Goal: Task Accomplishment & Management: Manage account settings

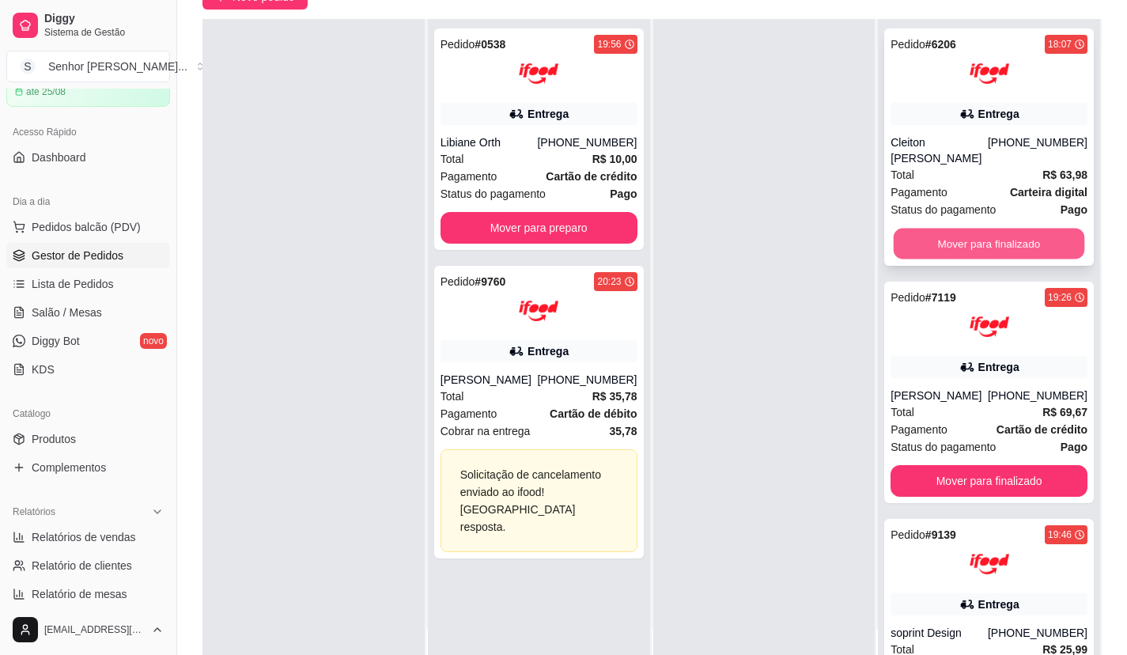
click at [963, 235] on button "Mover para finalizado" at bounding box center [989, 244] width 191 height 31
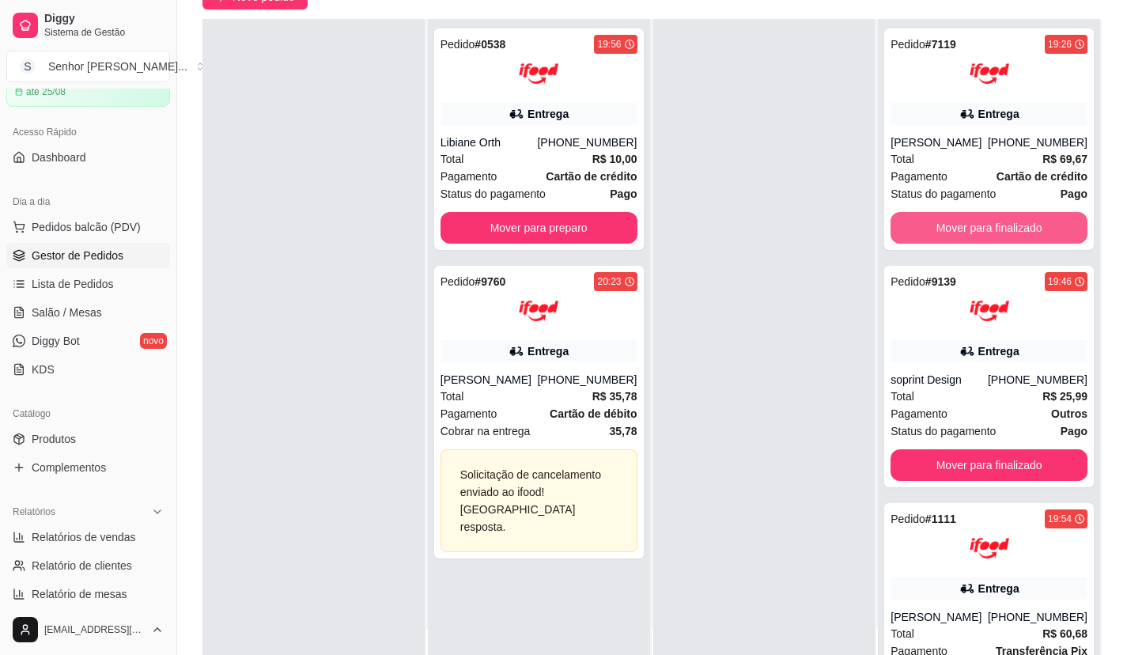
click at [963, 235] on button "Mover para finalizado" at bounding box center [989, 228] width 197 height 32
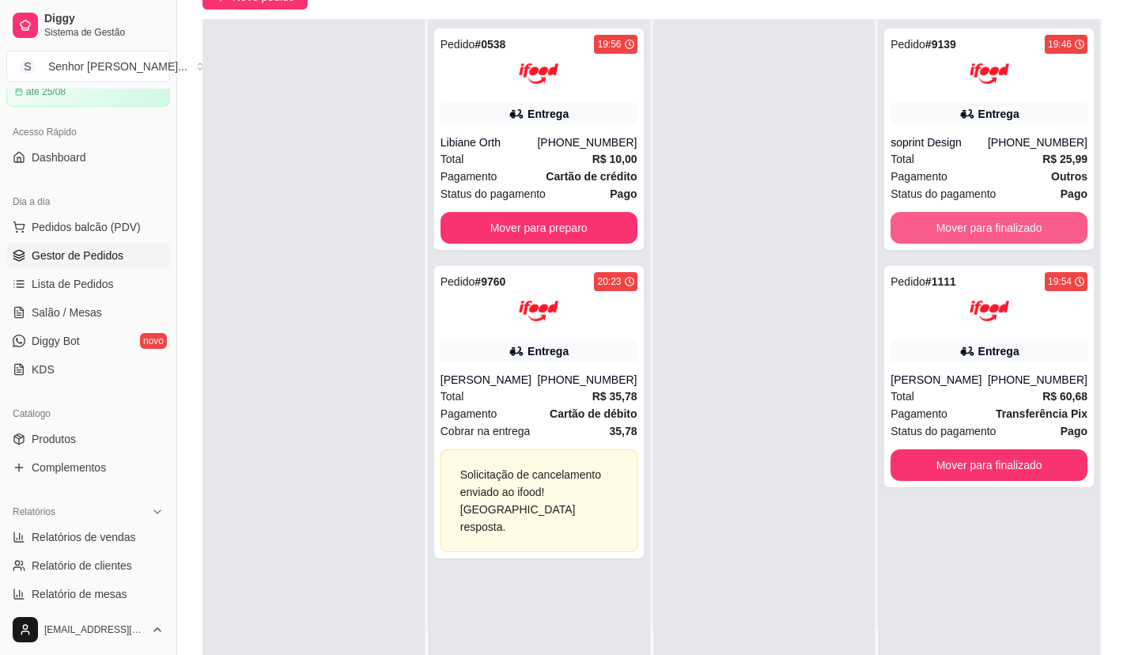
click at [963, 235] on button "Mover para finalizado" at bounding box center [989, 228] width 197 height 32
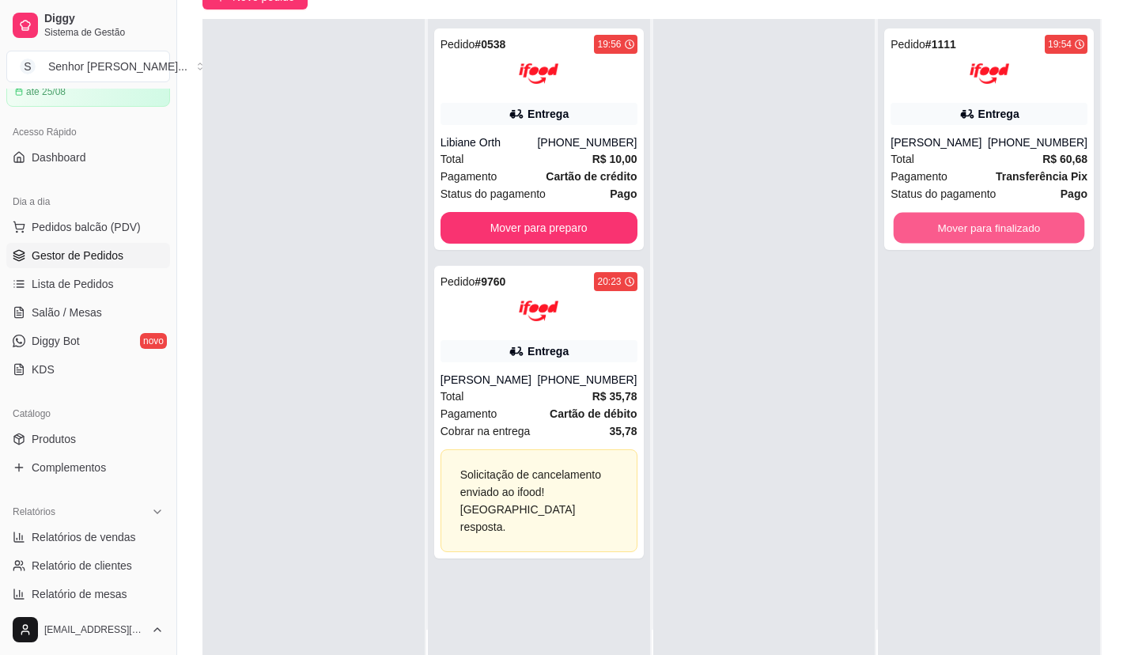
click at [963, 235] on button "Mover para finalizado" at bounding box center [989, 228] width 191 height 31
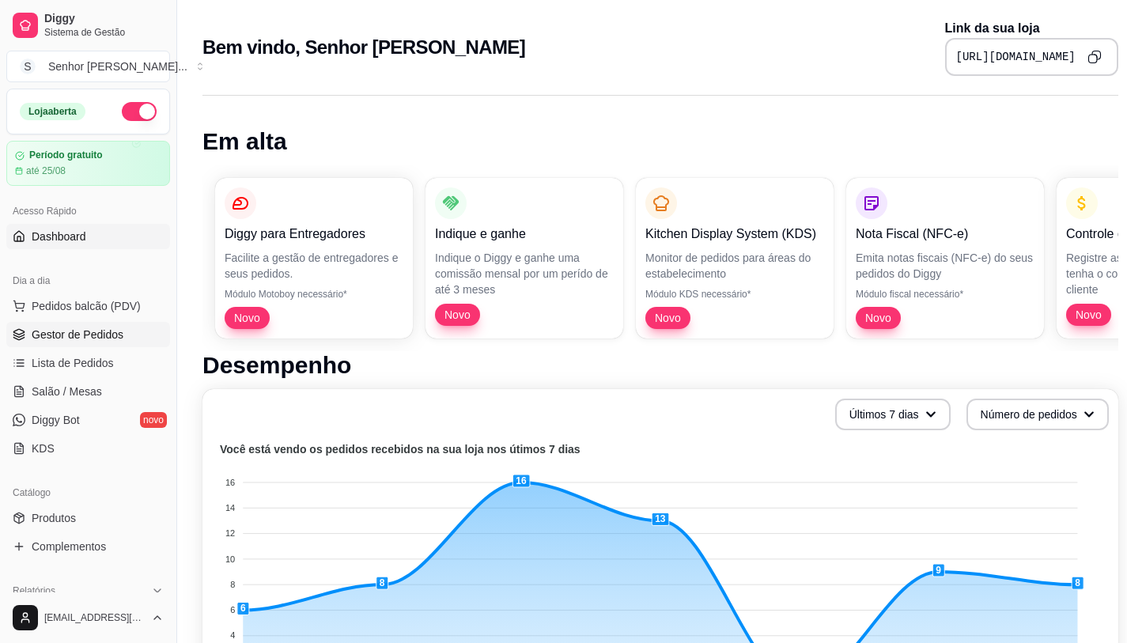
click at [127, 338] on link "Gestor de Pedidos" at bounding box center [88, 334] width 164 height 25
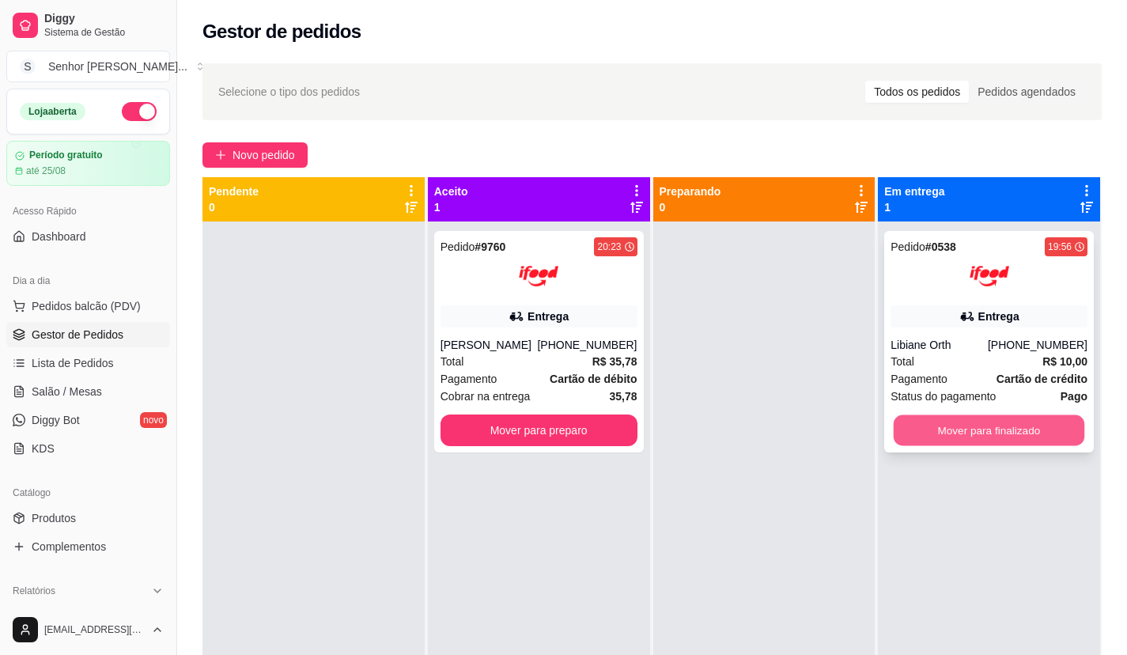
click at [957, 422] on button "Mover para finalizado" at bounding box center [989, 430] width 191 height 31
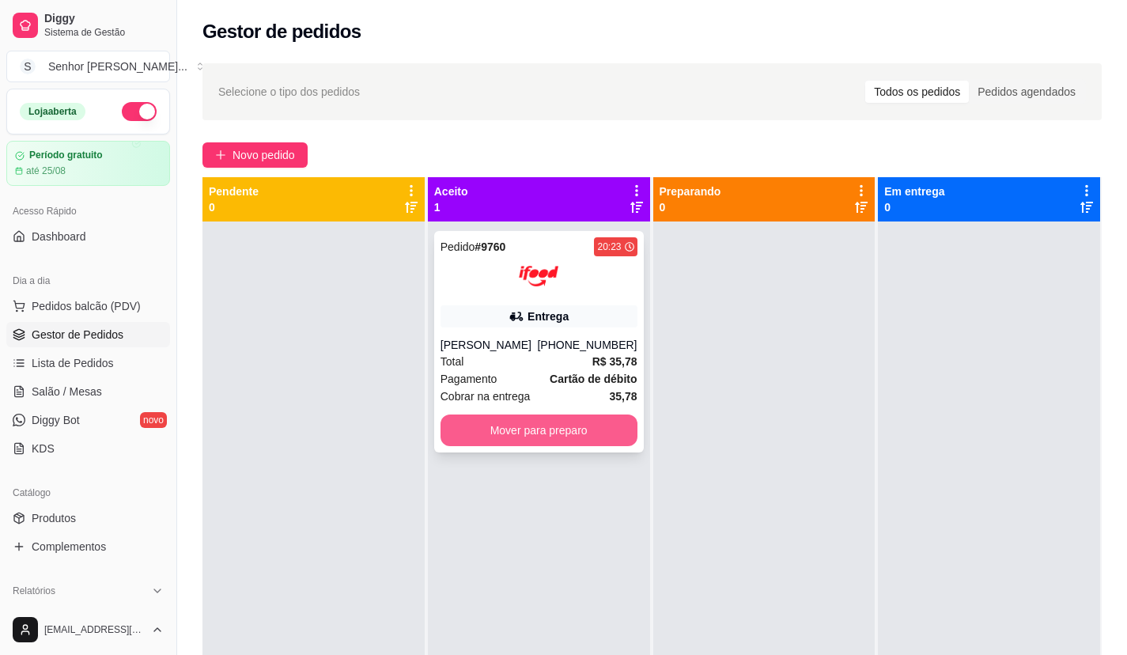
click at [586, 437] on button "Mover para preparo" at bounding box center [539, 430] width 197 height 32
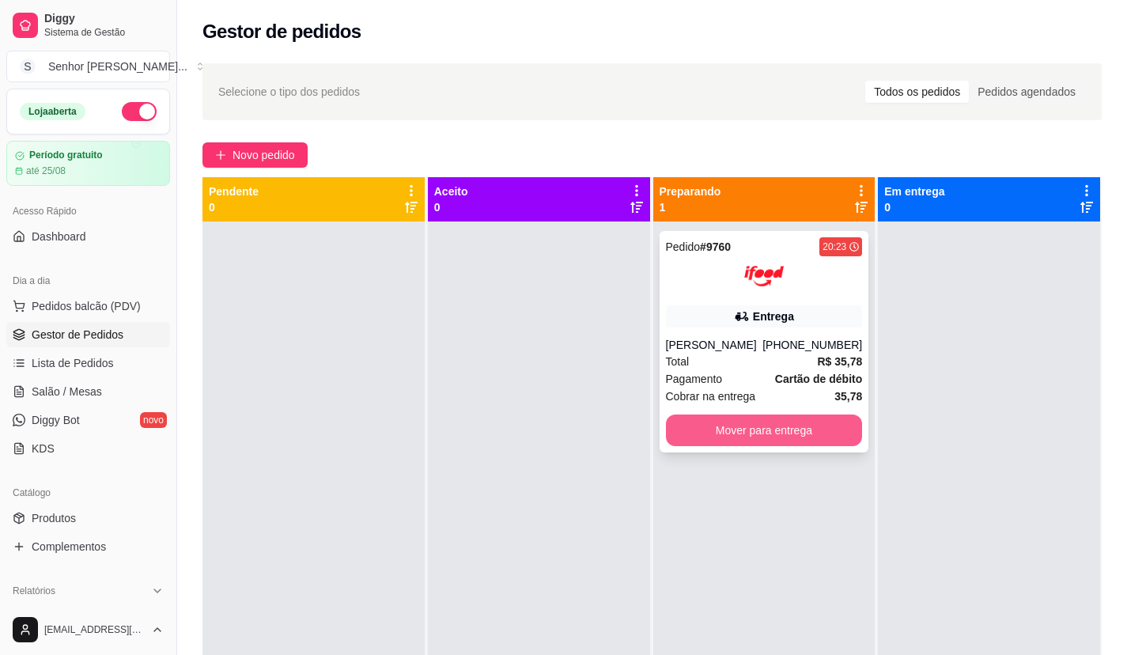
click at [793, 430] on button "Mover para entrega" at bounding box center [764, 430] width 197 height 32
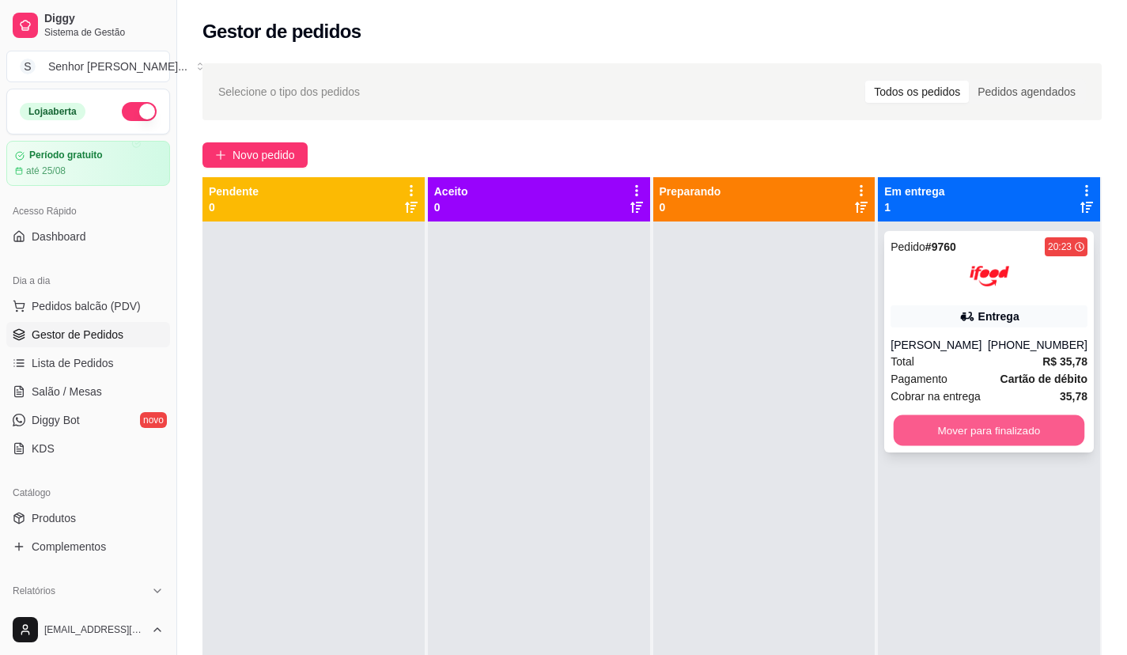
click at [997, 445] on button "Mover para finalizado" at bounding box center [989, 430] width 191 height 31
click at [986, 431] on button "Mover para finalizado" at bounding box center [989, 430] width 191 height 31
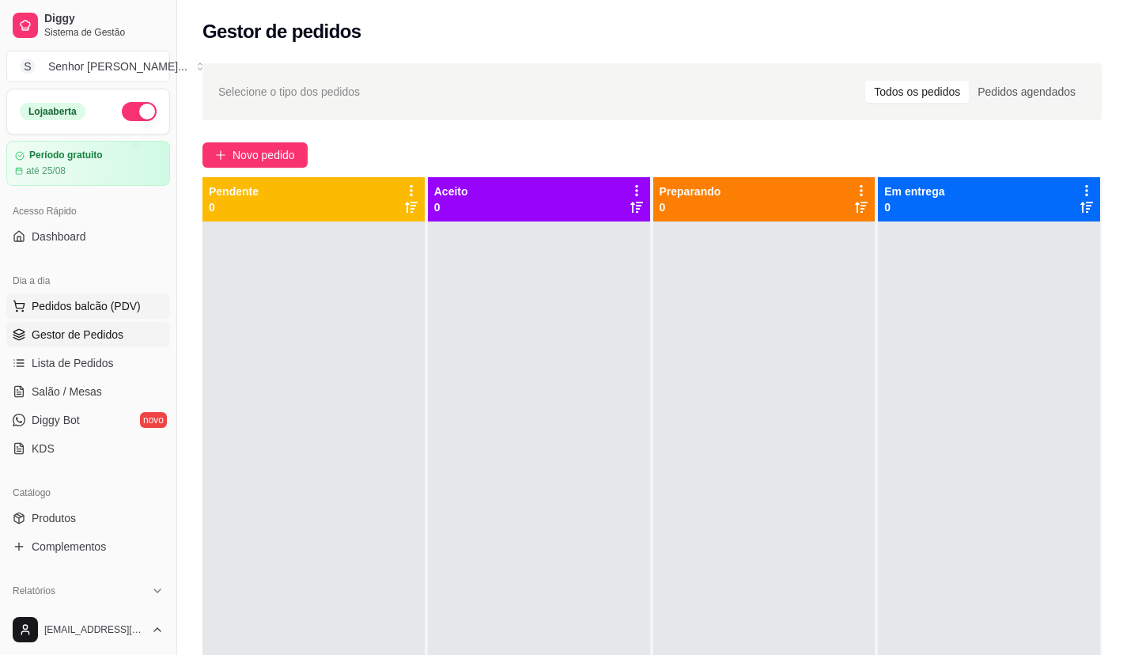
click at [93, 308] on span "Pedidos balcão (PDV)" at bounding box center [86, 306] width 109 height 16
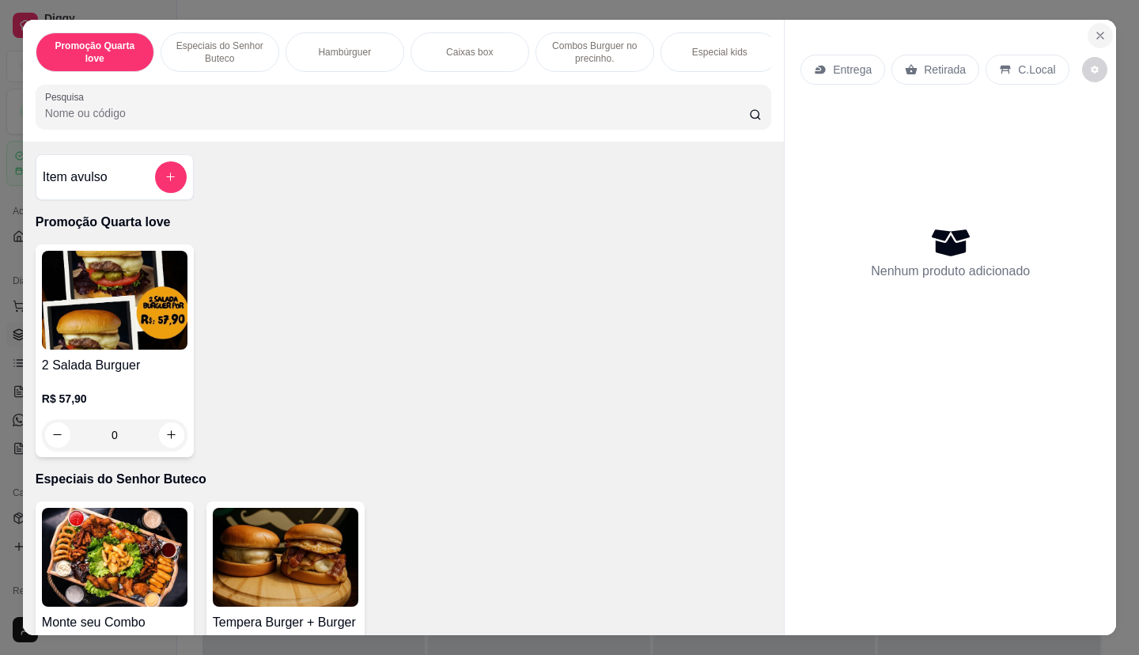
click at [1095, 29] on icon "Close" at bounding box center [1100, 35] width 13 height 13
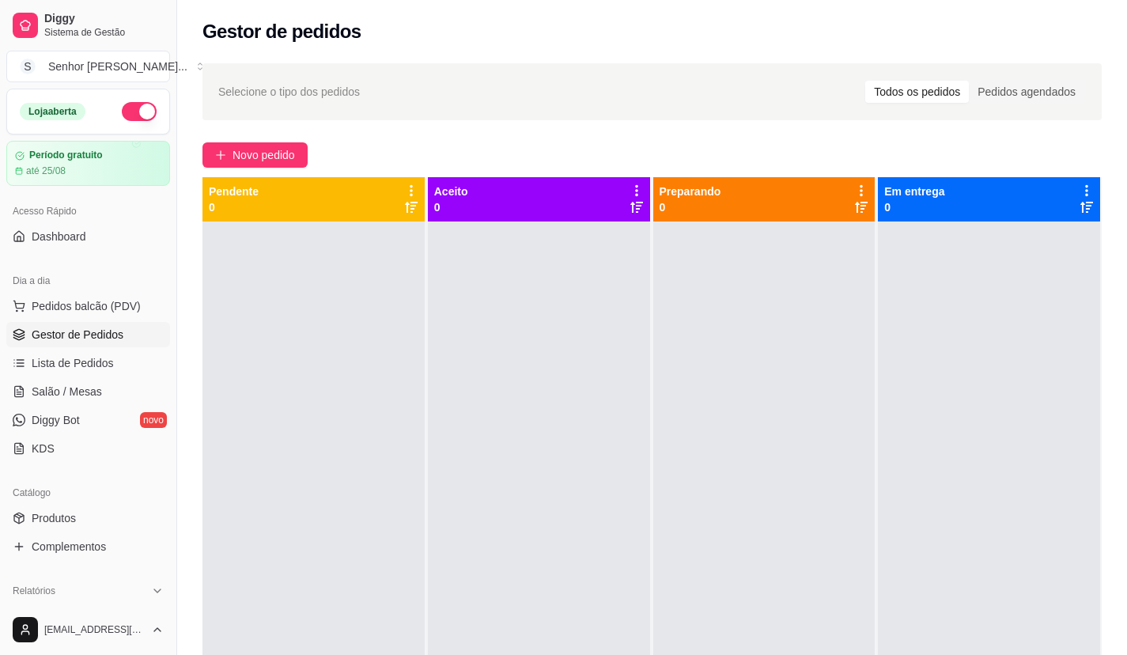
click at [131, 110] on button "button" at bounding box center [139, 111] width 35 height 19
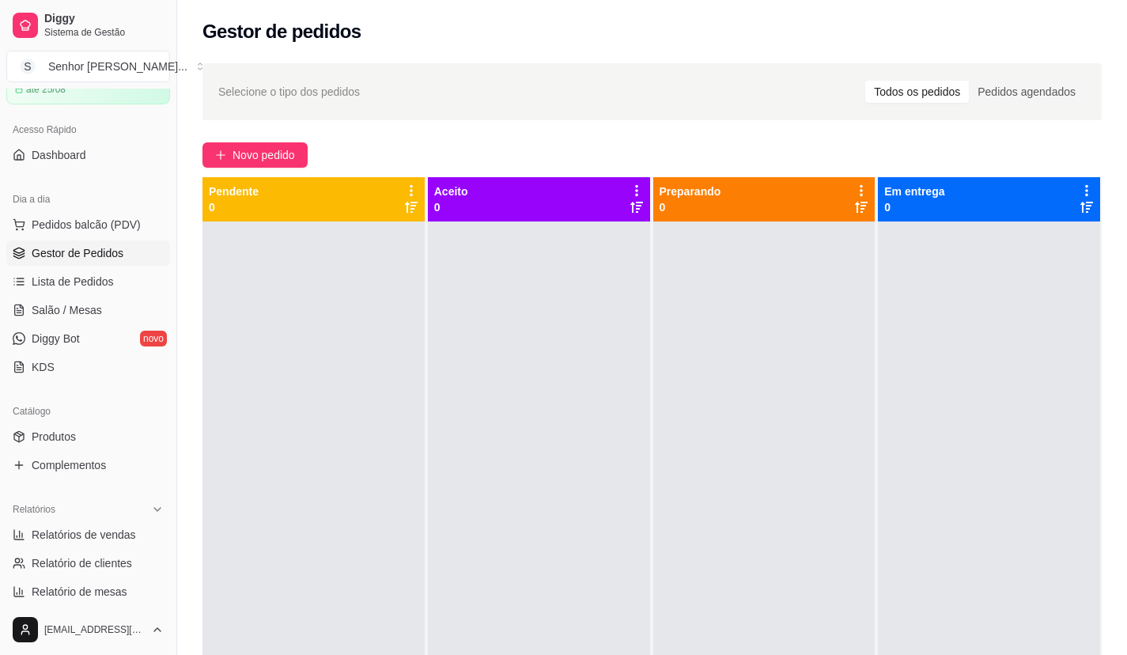
scroll to position [158, 0]
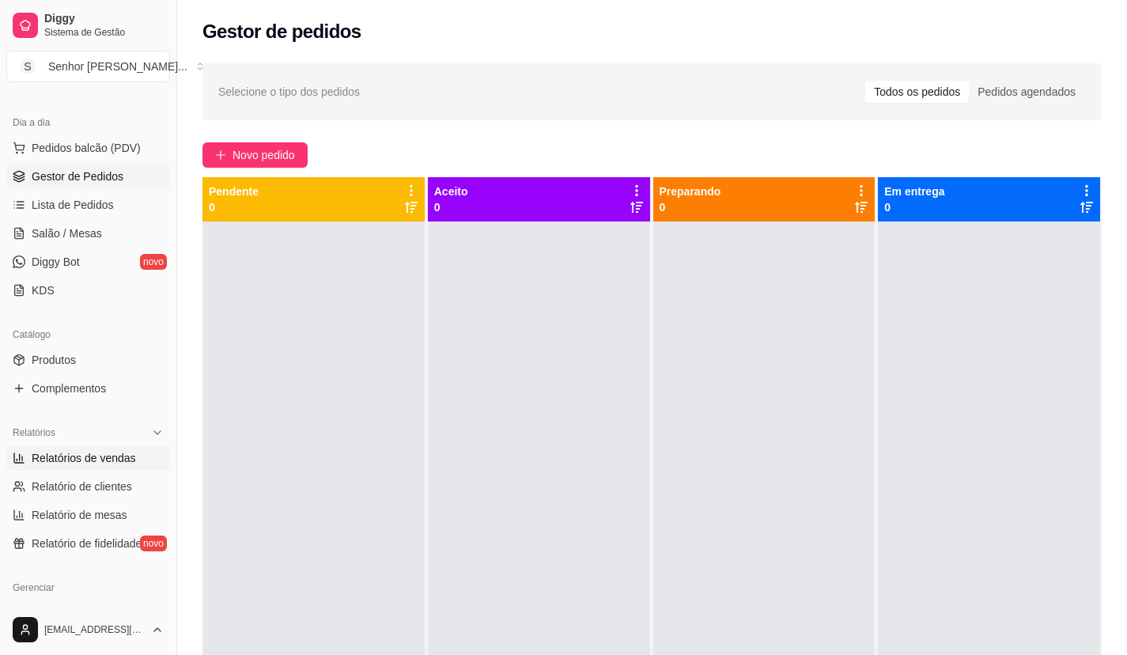
click at [118, 457] on span "Relatórios de vendas" at bounding box center [84, 458] width 104 height 16
select select "ALL"
select select "0"
